Goal: Task Accomplishment & Management: Manage account settings

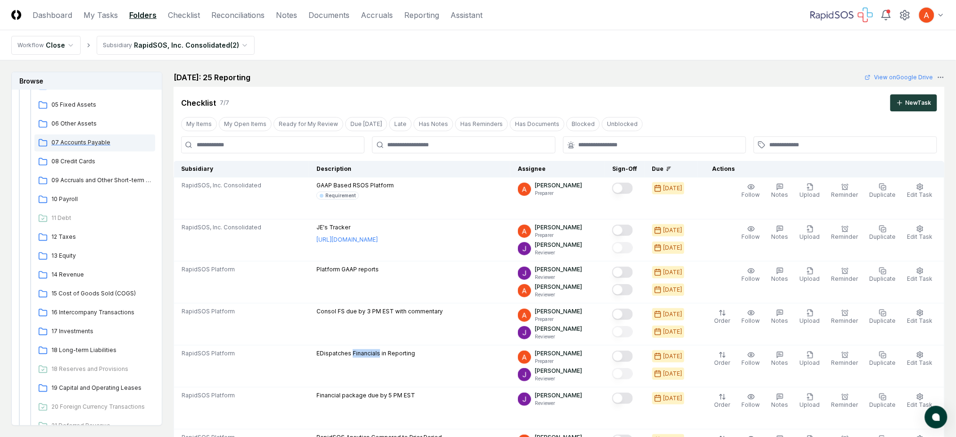
scroll to position [125, 0]
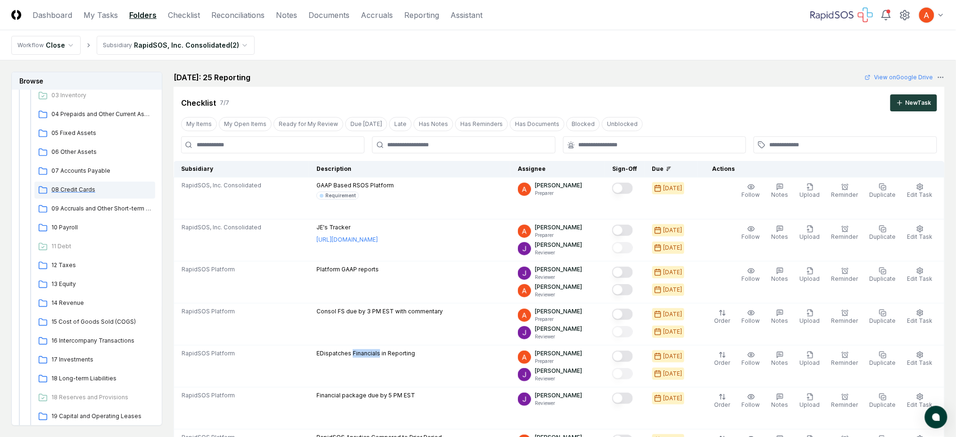
click at [76, 190] on span "08 Credit Cards" at bounding box center [101, 189] width 100 height 8
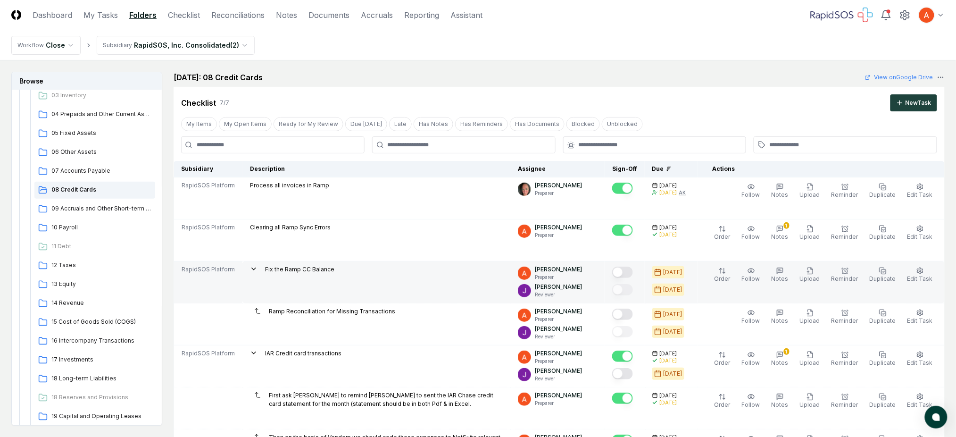
click at [631, 275] on button "Mark complete" at bounding box center [622, 271] width 21 height 11
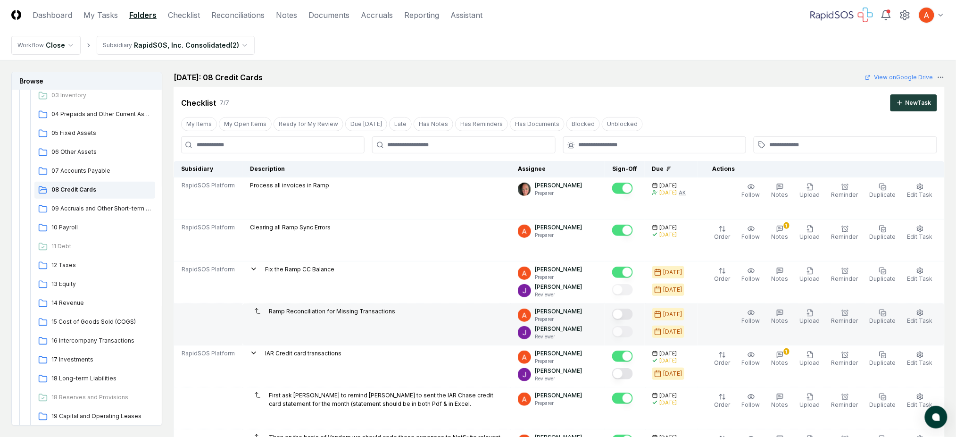
click at [633, 313] on button "Mark complete" at bounding box center [622, 313] width 21 height 11
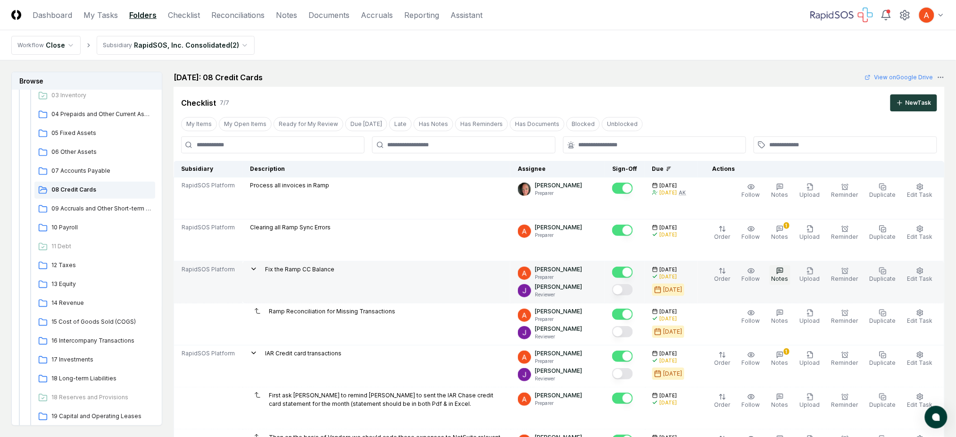
click at [784, 271] on icon "button" at bounding box center [780, 271] width 8 height 8
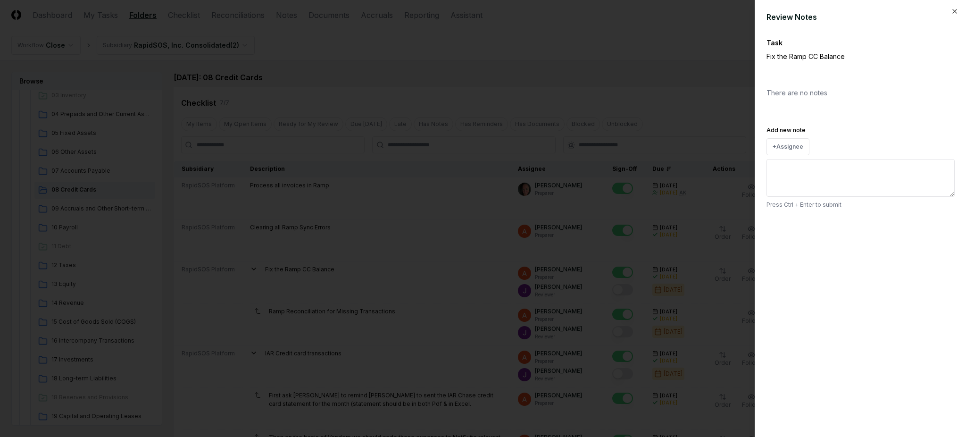
click at [834, 168] on textarea "Add new note" at bounding box center [860, 178] width 188 height 38
paste textarea "******"
type textarea "******"
click at [936, 224] on button "Submit" at bounding box center [937, 225] width 34 height 19
click at [955, 10] on icon "button" at bounding box center [955, 12] width 8 height 8
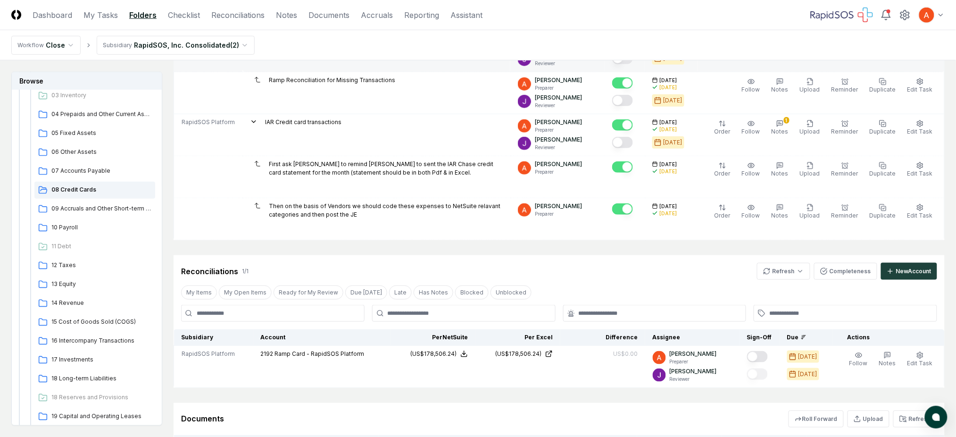
scroll to position [251, 0]
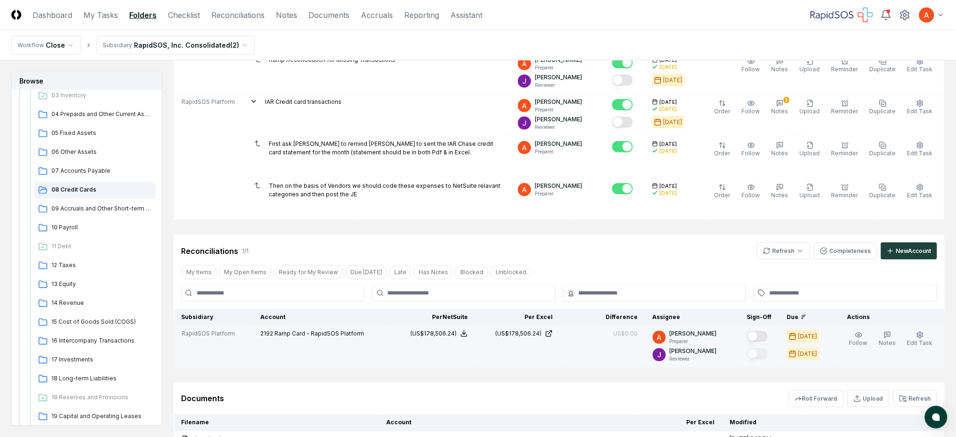
click at [762, 339] on button "Mark complete" at bounding box center [757, 336] width 21 height 11
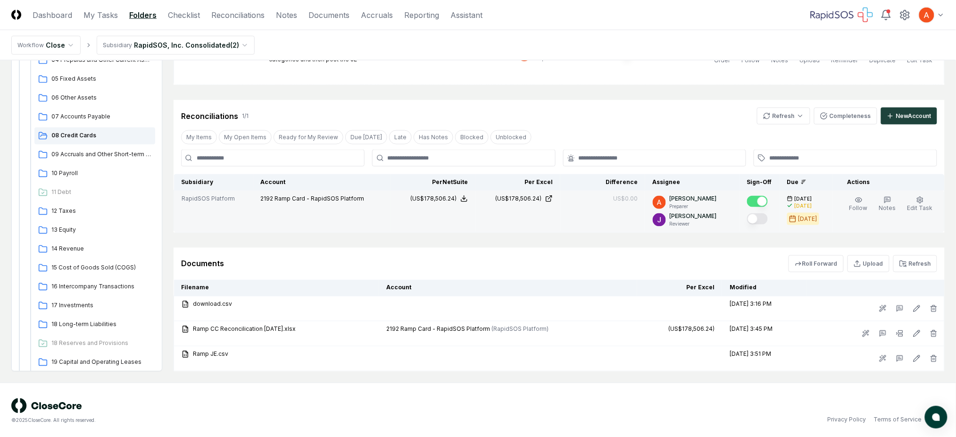
scroll to position [389, 0]
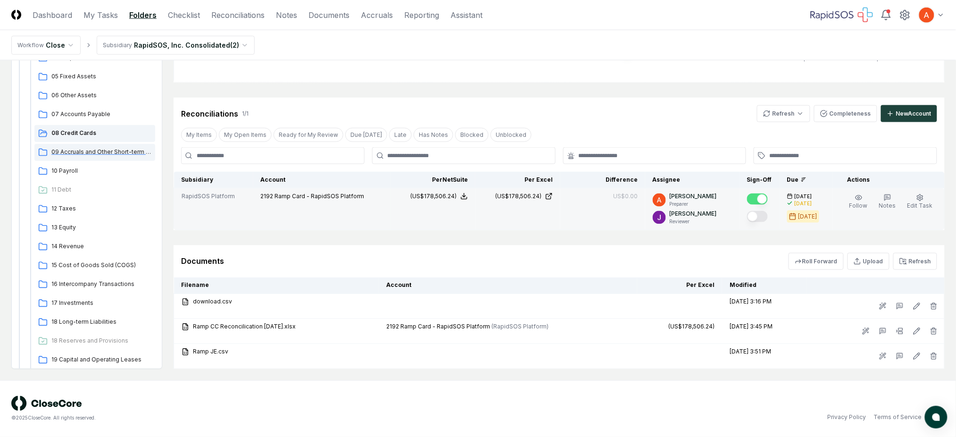
click at [97, 155] on span "09 Accruals and Other Short-term Liabilities" at bounding box center [101, 152] width 100 height 8
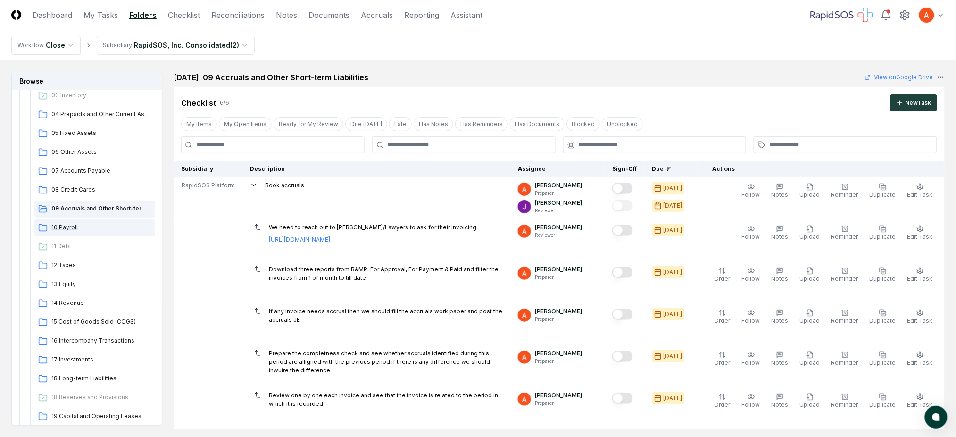
click at [92, 227] on span "10 Payroll" at bounding box center [101, 227] width 100 height 8
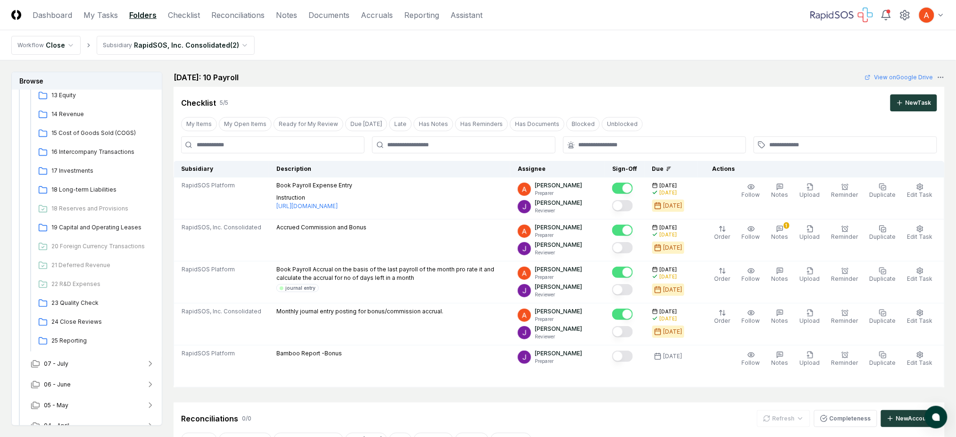
drag, startPoint x: 684, startPoint y: 106, endPoint x: 675, endPoint y: 100, distance: 10.6
click at [684, 106] on div "Checklist 5 / 5 New Task" at bounding box center [559, 102] width 756 height 17
click at [653, 82] on div "[DATE]: 10 Payroll View on Google Drive" at bounding box center [559, 77] width 771 height 11
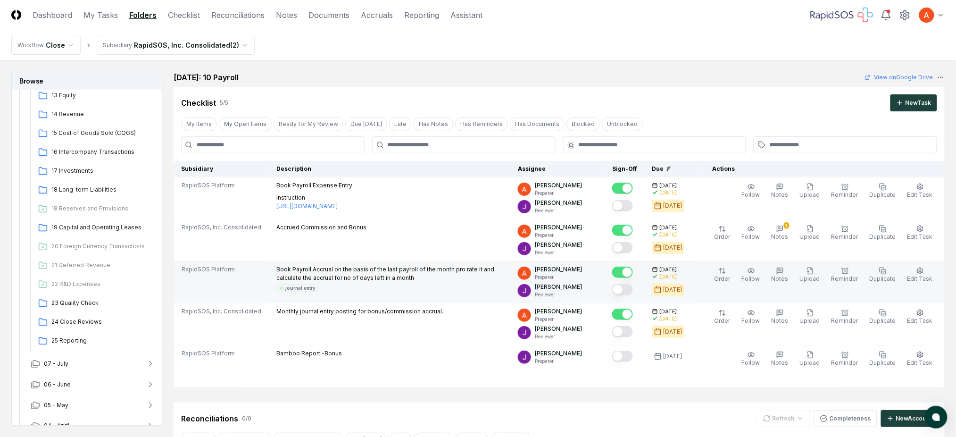
click at [360, 267] on p "Book Payroll Accrual on the basis of the last payroll of the month pro rate it …" at bounding box center [389, 273] width 226 height 17
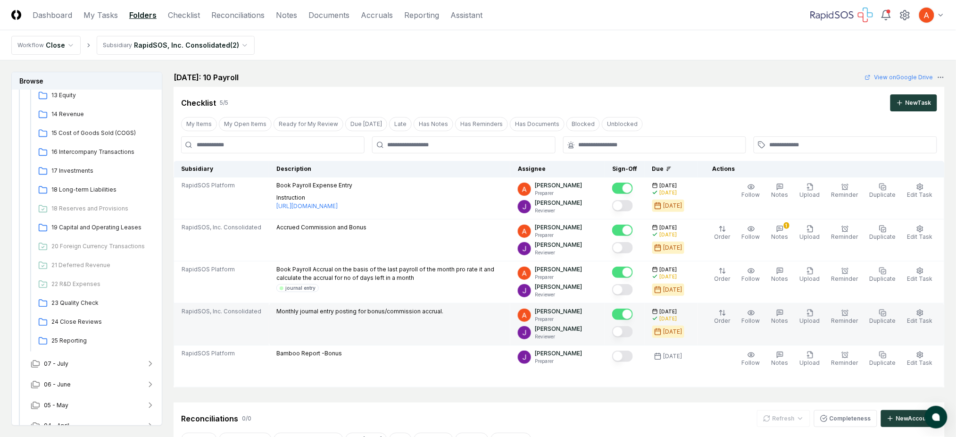
click at [401, 318] on td "Monthly journal entry posting for bonus/commission accrual." at bounding box center [389, 324] width 241 height 42
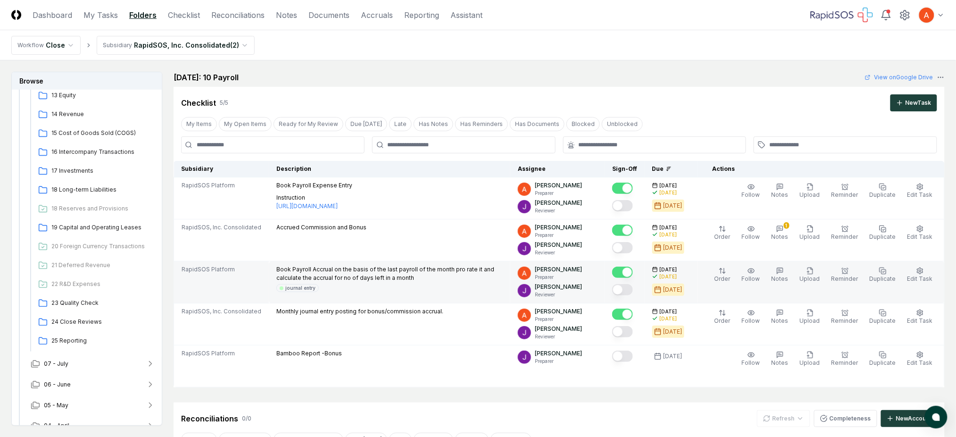
click at [396, 281] on p "Book Payroll Accrual on the basis of the last payroll of the month pro rate it …" at bounding box center [389, 273] width 226 height 17
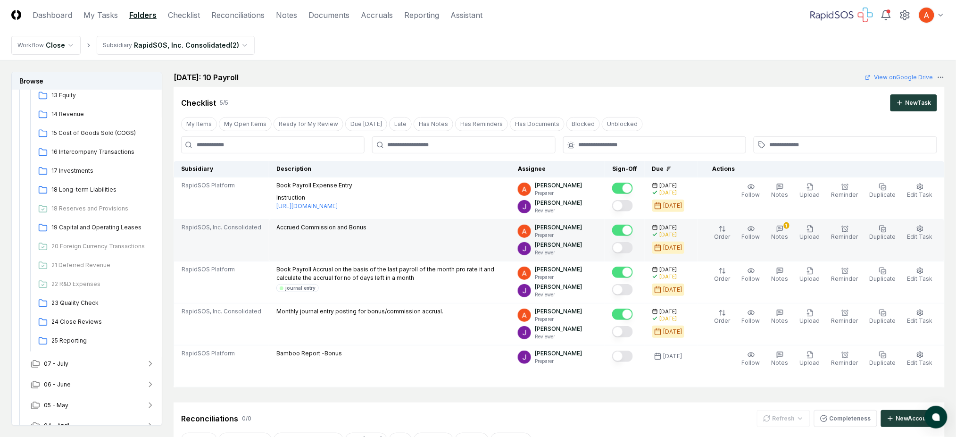
click at [334, 229] on p "Accrued Commission and Bonus" at bounding box center [321, 227] width 90 height 8
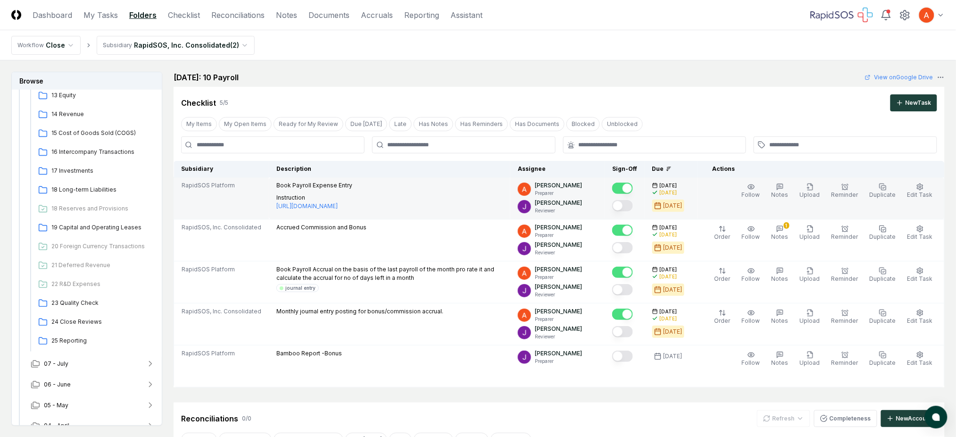
click at [323, 187] on p "Book Payroll Expense Entry" at bounding box center [314, 185] width 76 height 8
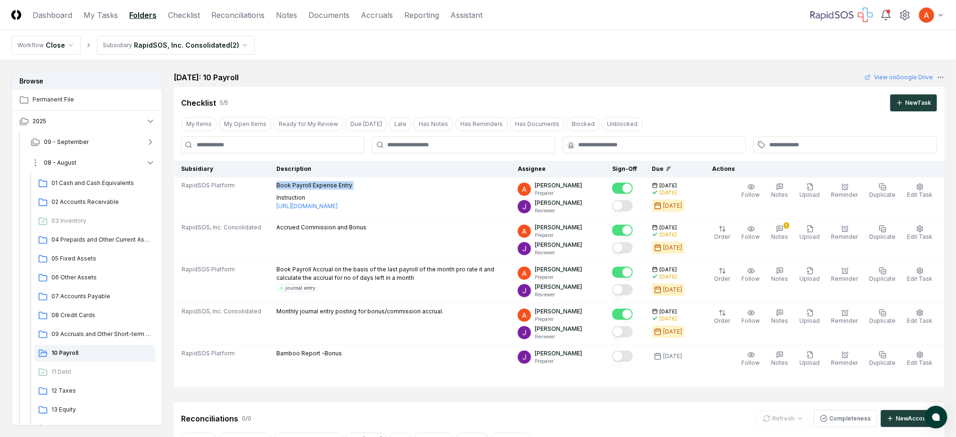
drag, startPoint x: 98, startPoint y: 166, endPoint x: 153, endPoint y: 153, distance: 56.4
click at [98, 166] on button "08 - August" at bounding box center [93, 162] width 140 height 21
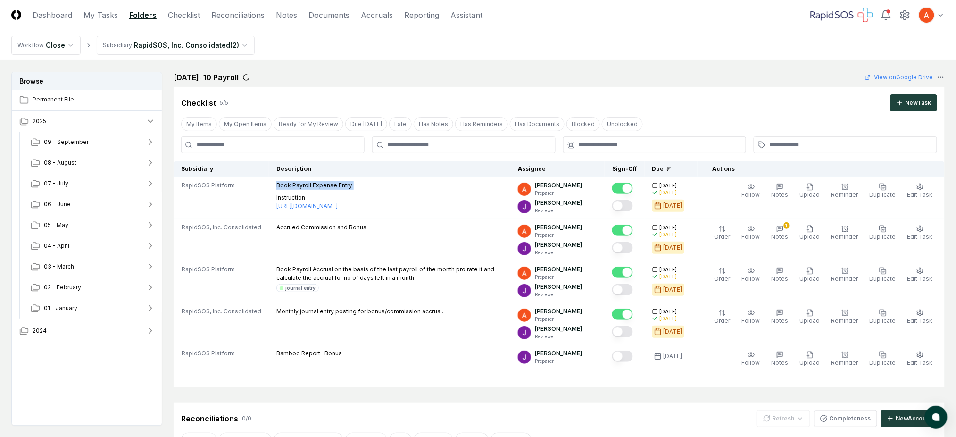
click at [527, 92] on div "Checklist 5 / 5 New Task" at bounding box center [559, 99] width 771 height 25
